Goal: Find specific page/section: Find specific page/section

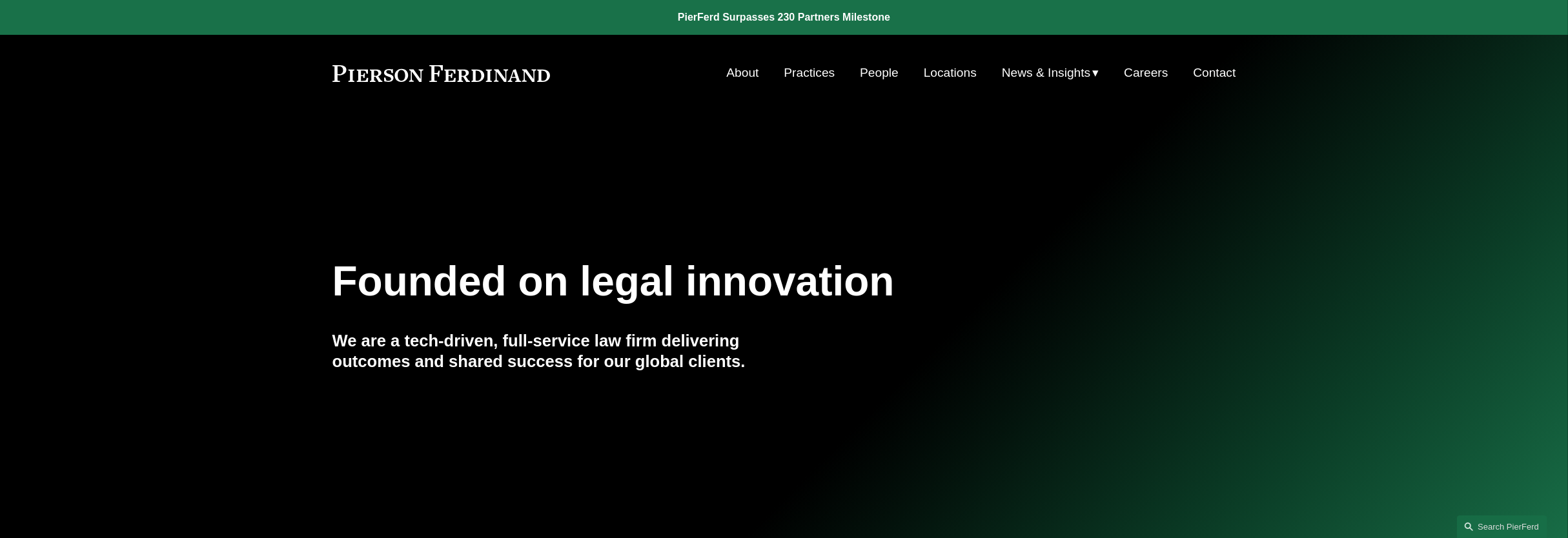
click at [869, 71] on link "People" at bounding box center [879, 73] width 38 height 25
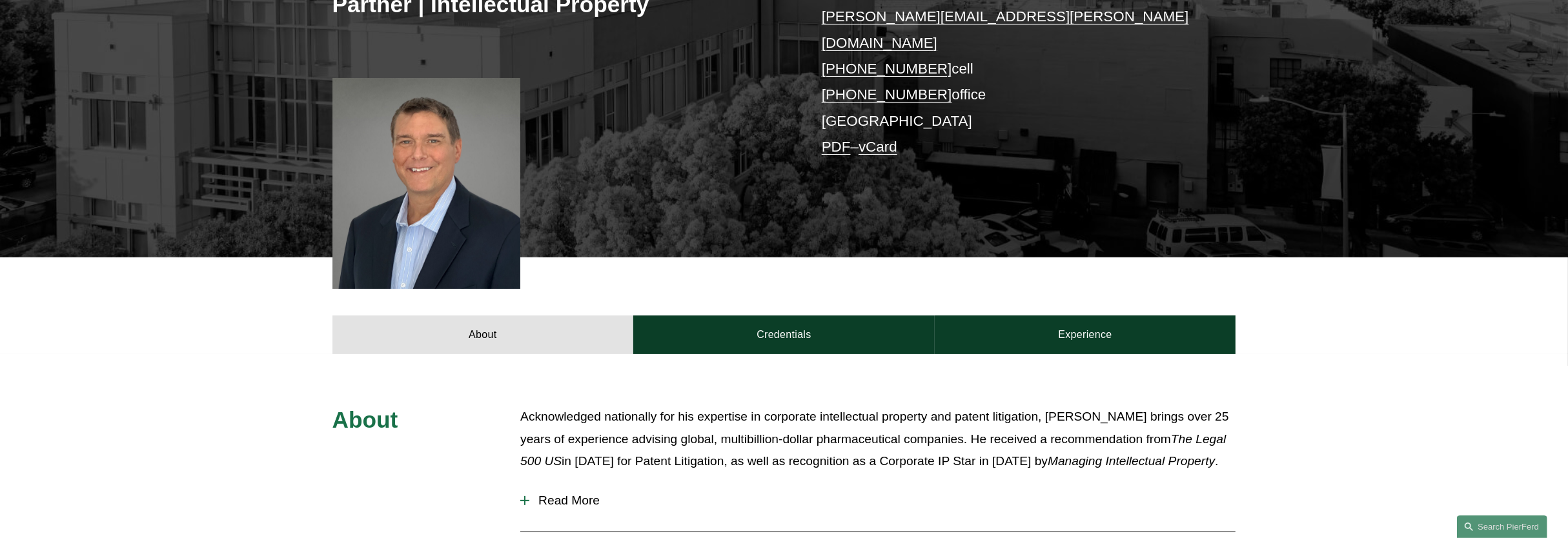
scroll to position [323, 0]
